Goal: Complete Application Form: Complete application form

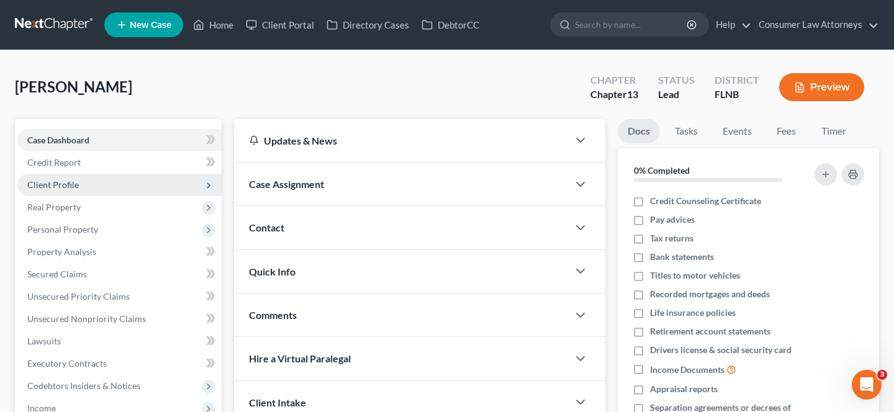
click at [62, 186] on span "Client Profile" at bounding box center [53, 184] width 52 height 11
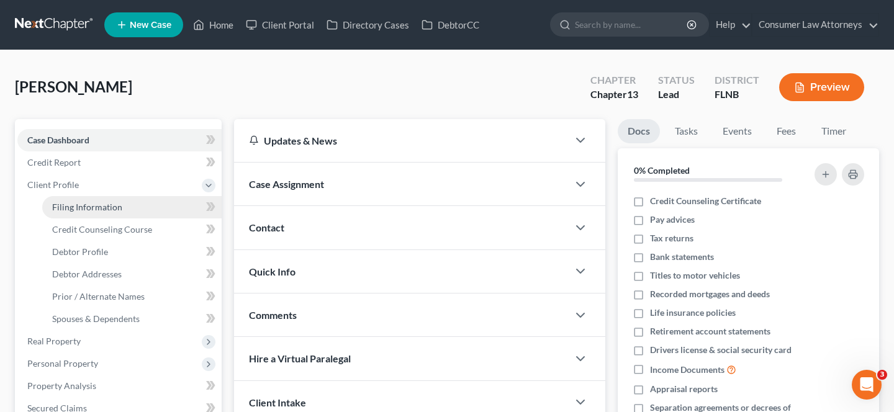
click at [61, 206] on span "Filing Information" at bounding box center [87, 207] width 70 height 11
select select "1"
select select "0"
select select "3"
select select "2"
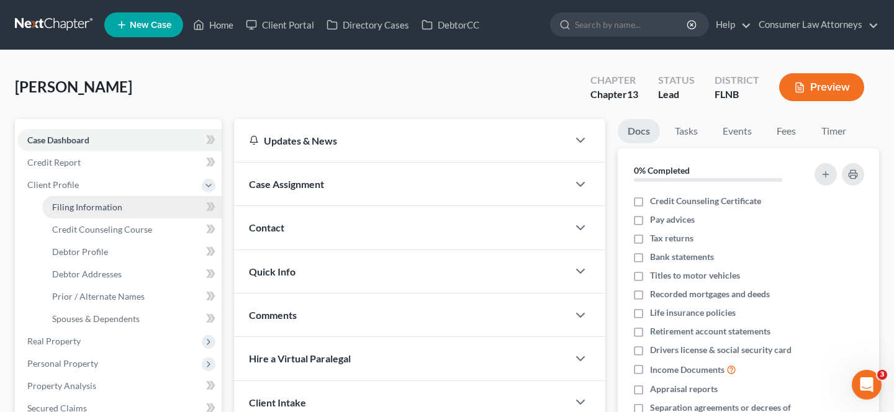
select select "9"
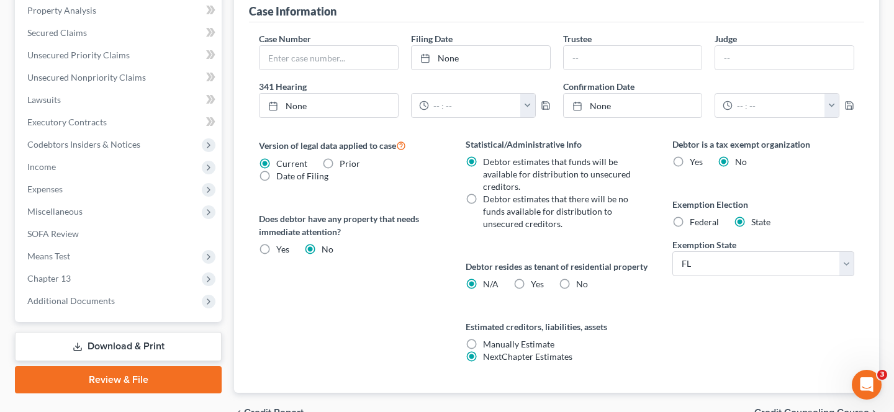
scroll to position [456, 0]
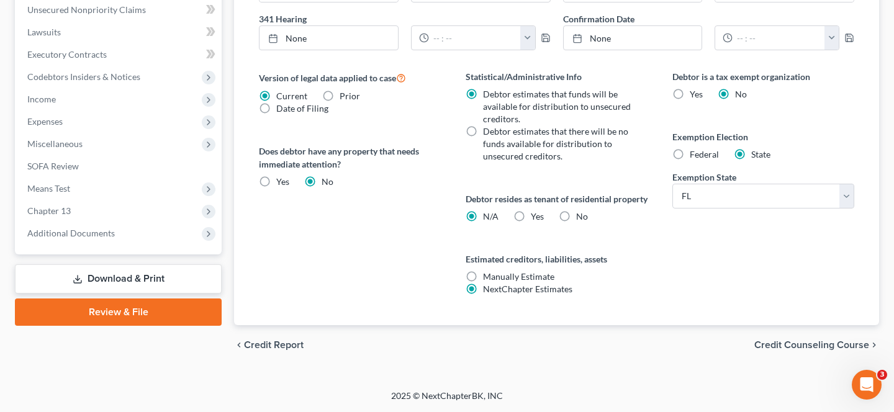
click at [158, 300] on link "Review & File" at bounding box center [118, 312] width 207 height 27
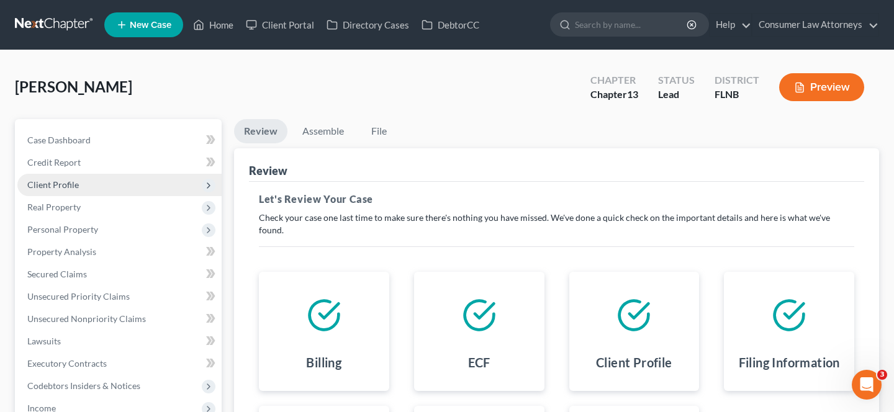
click at [68, 183] on span "Client Profile" at bounding box center [53, 184] width 52 height 11
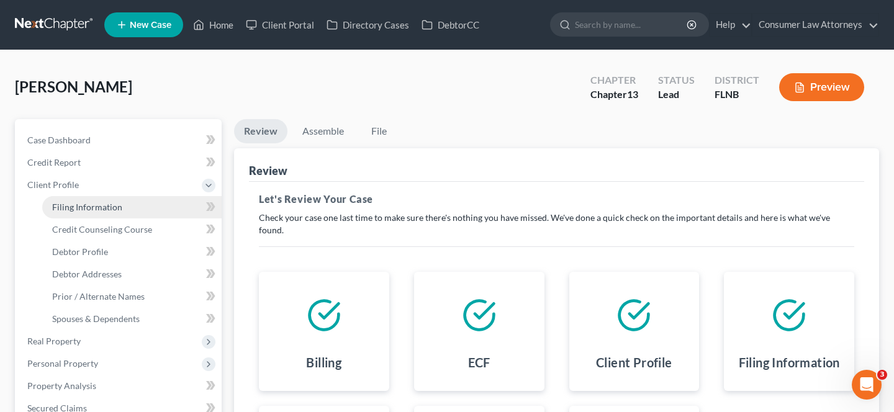
click at [84, 204] on span "Filing Information" at bounding box center [87, 207] width 70 height 11
select select "1"
select select "0"
select select "3"
select select "16"
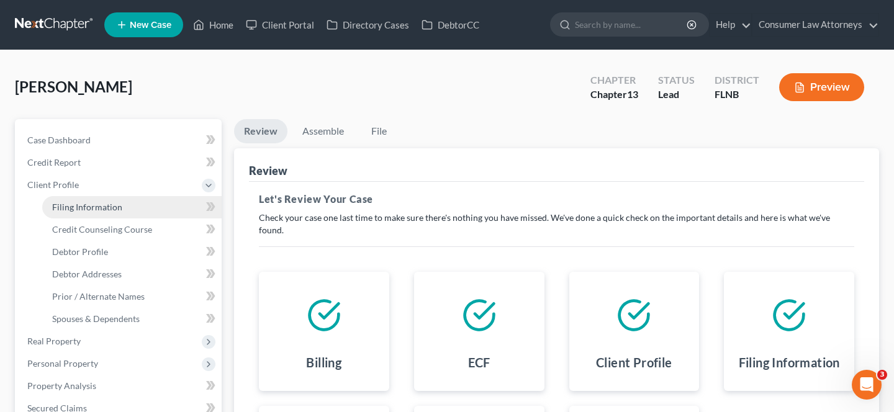
select select "2"
select select "9"
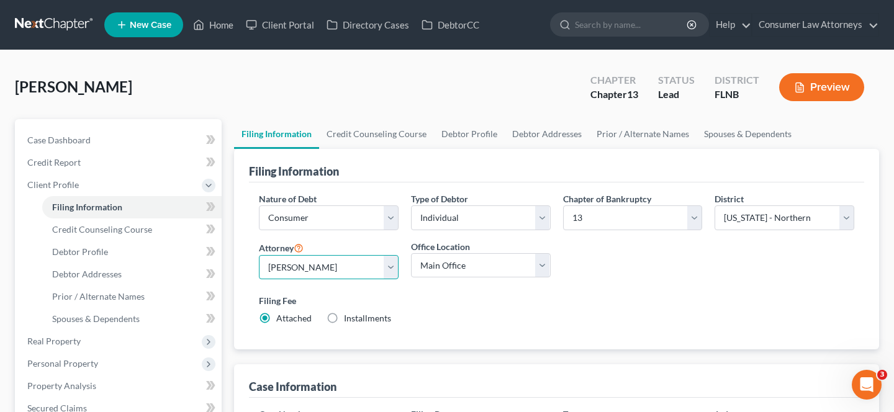
click at [332, 257] on select "Select [PERSON_NAME] - FLMB [PERSON_NAME] [PERSON_NAME] [PERSON_NAME] - ILNB [P…" at bounding box center [329, 267] width 140 height 25
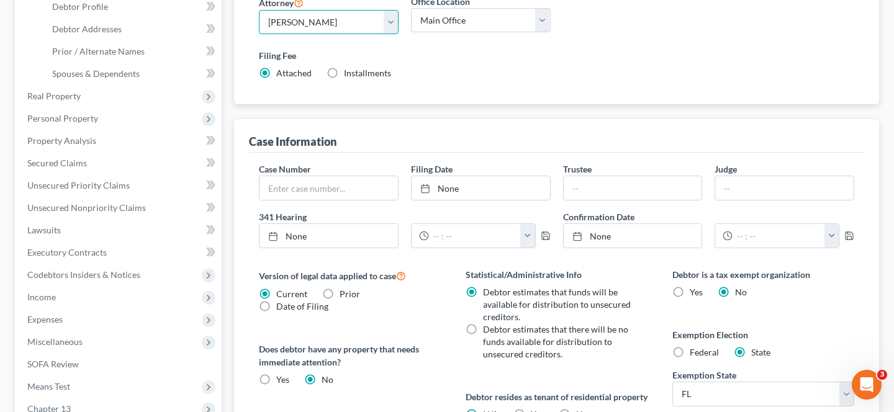
scroll to position [253, 0]
